Goal: Register for event/course

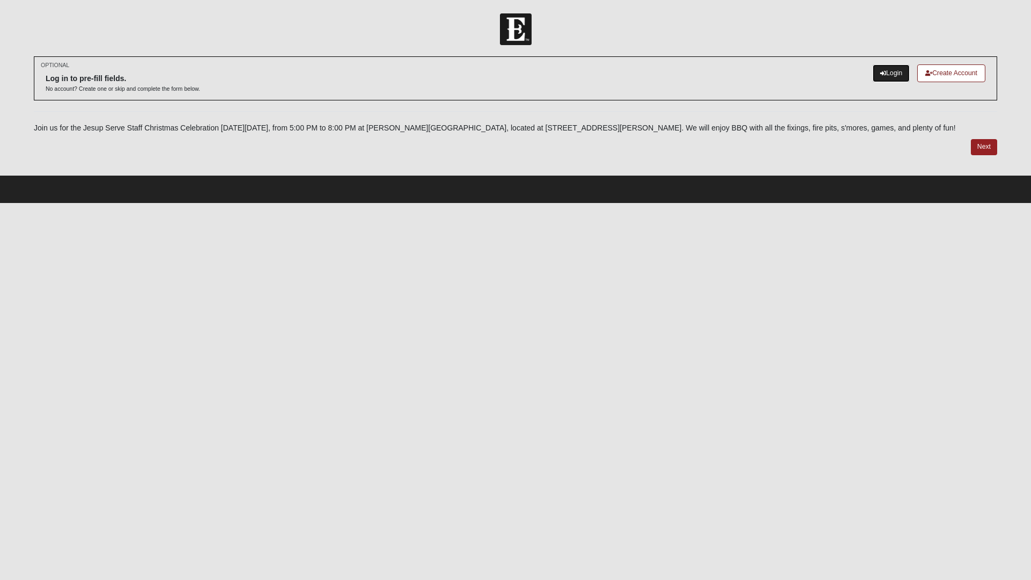
click at [895, 70] on link "Login" at bounding box center [891, 73] width 37 height 18
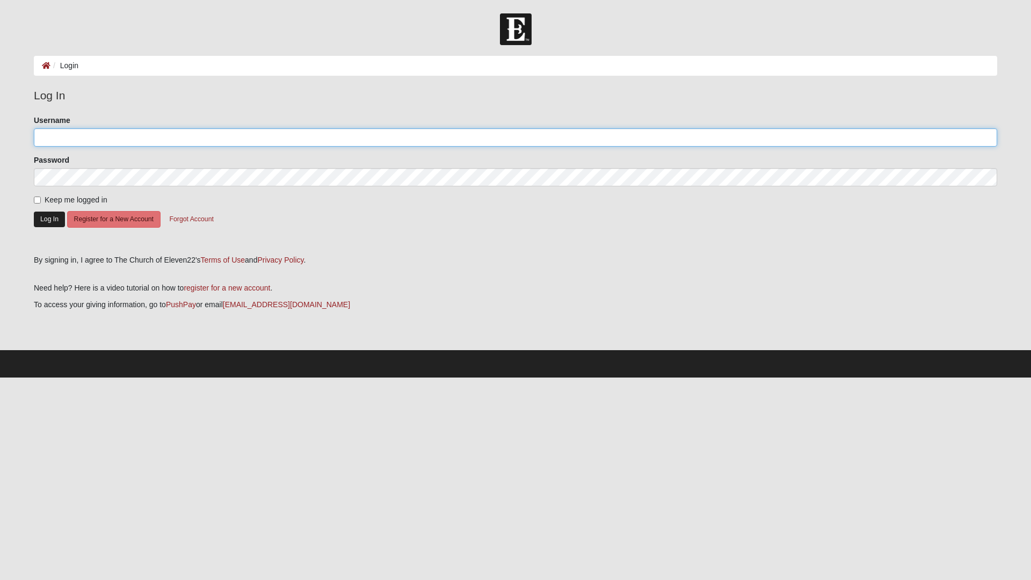
type input "Brantdavis"
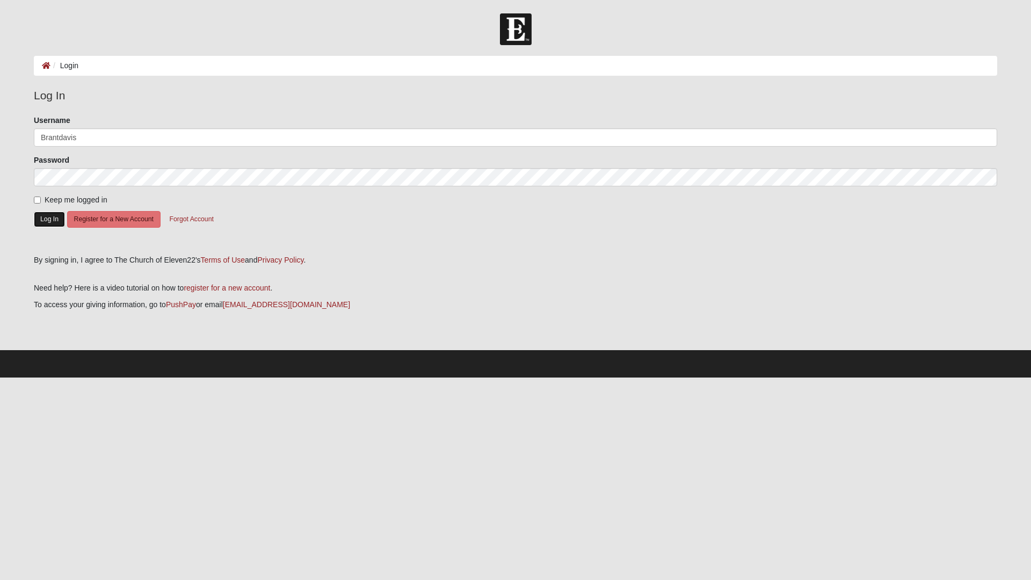
click at [45, 221] on button "Log In" at bounding box center [49, 220] width 31 height 16
